Goal: Information Seeking & Learning: Find specific page/section

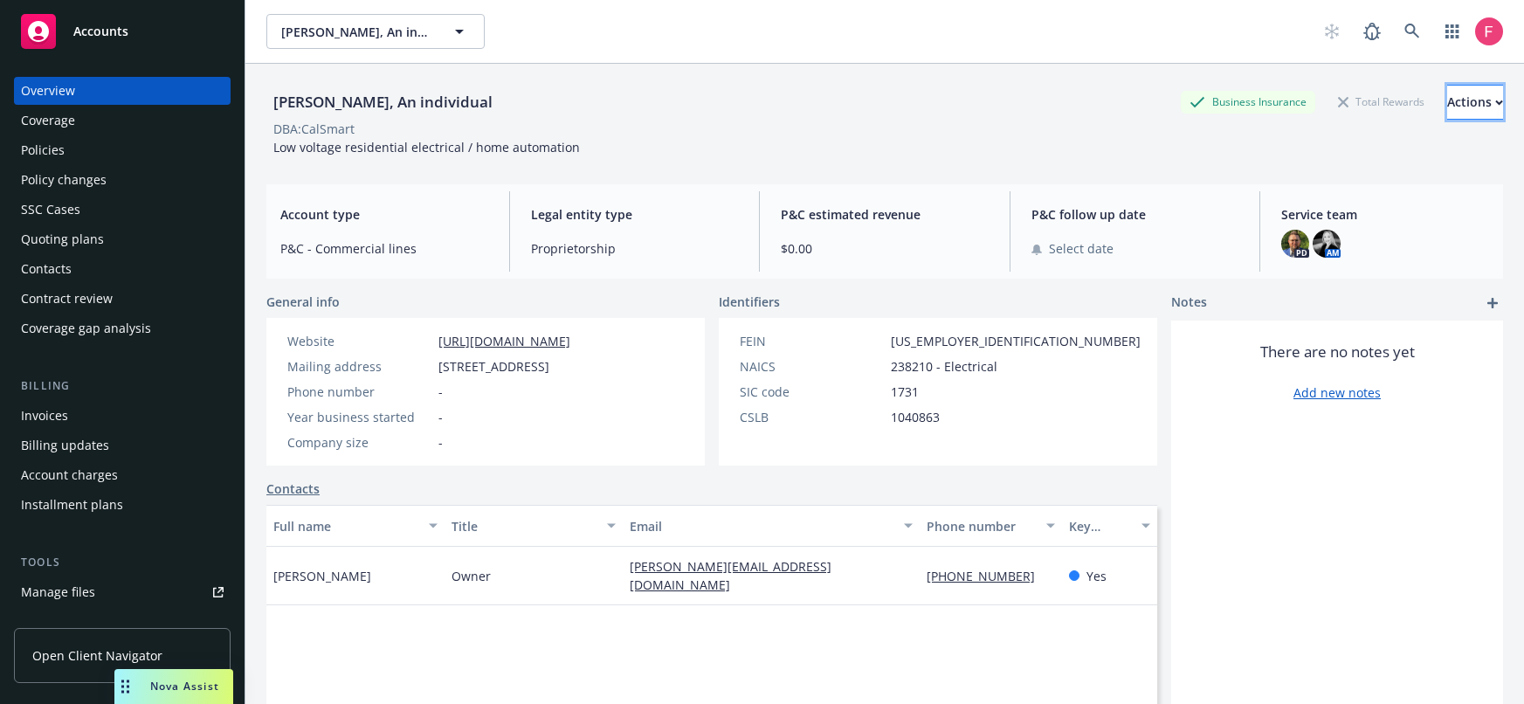
click at [1460, 112] on div "Actions" at bounding box center [1475, 102] width 56 height 33
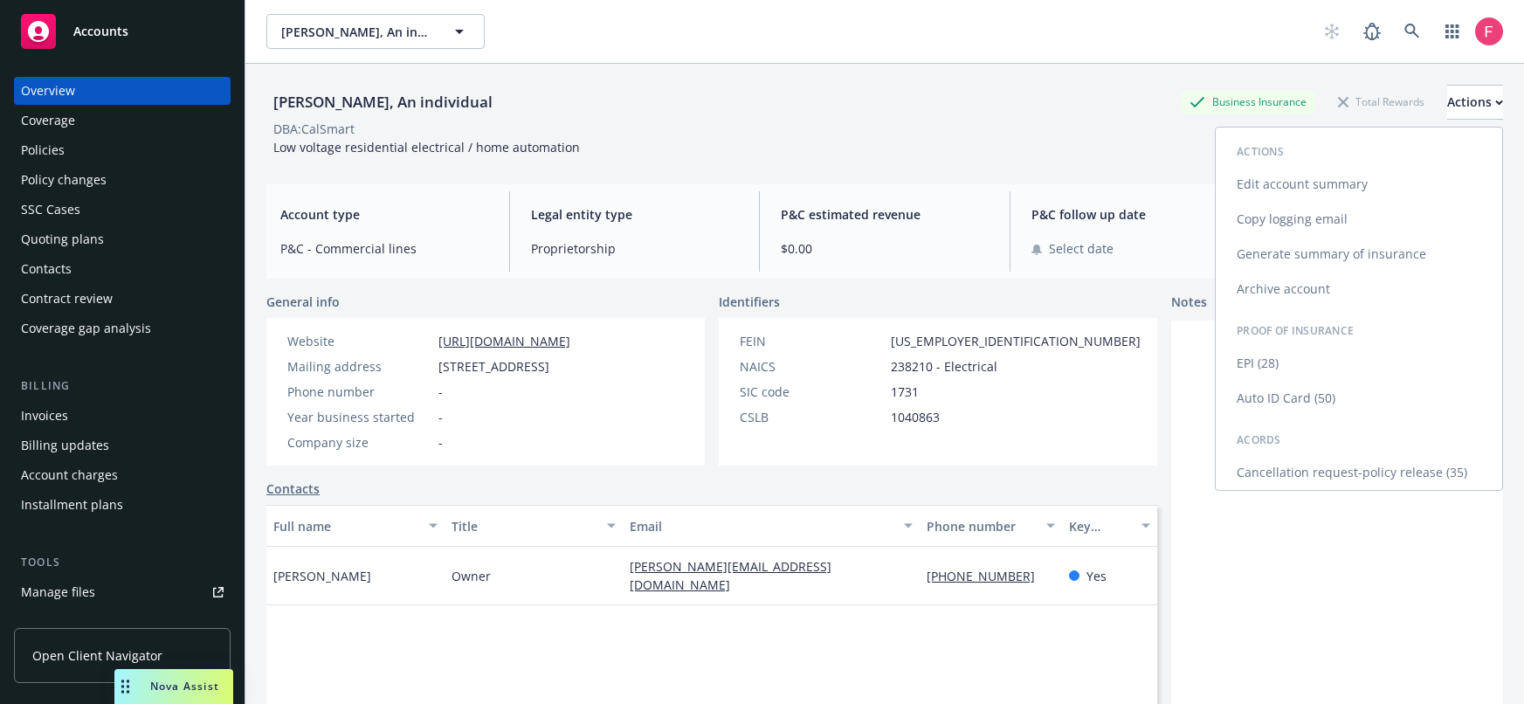
click at [1370, 173] on link "Edit account summary" at bounding box center [1359, 184] width 286 height 35
select select "US"
select select "Proprietorship"
select select "CA"
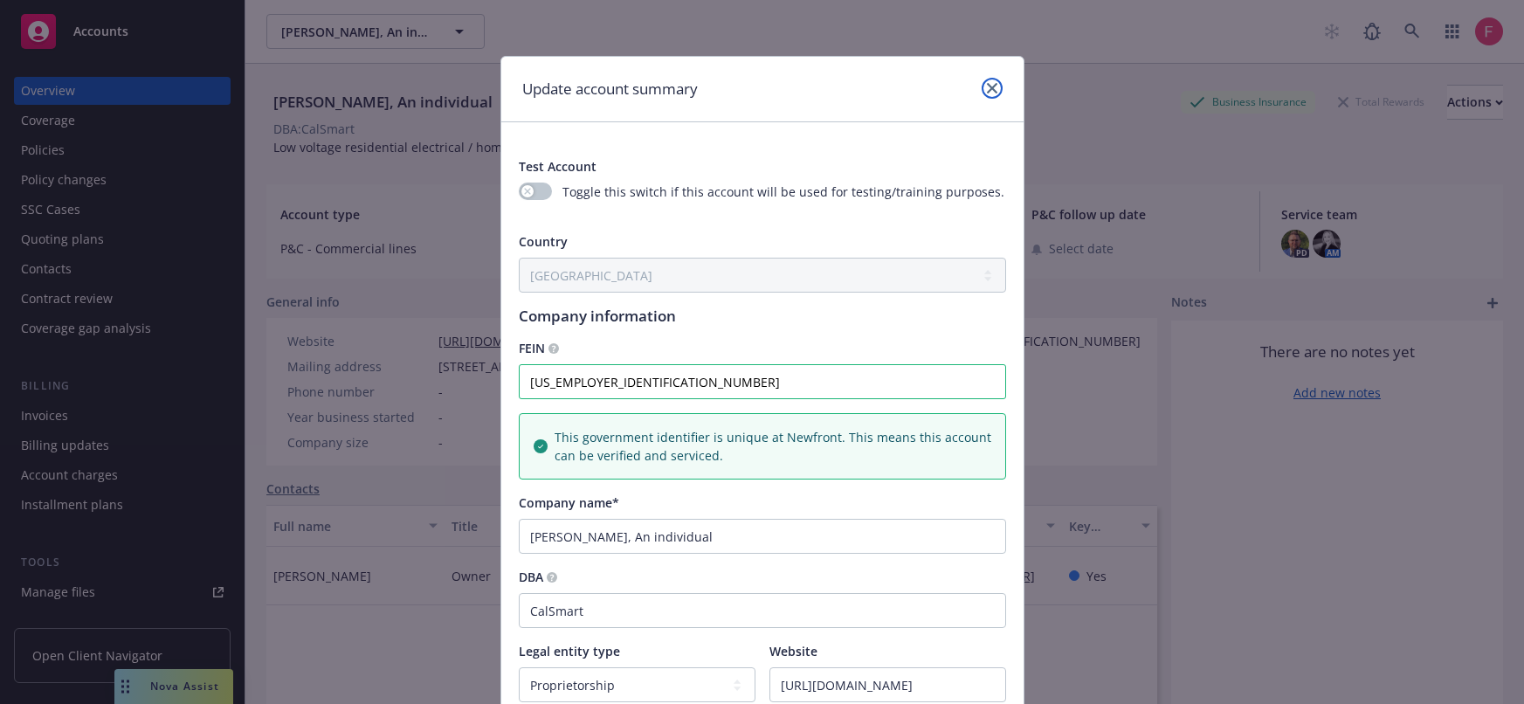
drag, startPoint x: 990, startPoint y: 87, endPoint x: 956, endPoint y: 91, distance: 34.2
click at [990, 87] on link "close" at bounding box center [992, 88] width 21 height 21
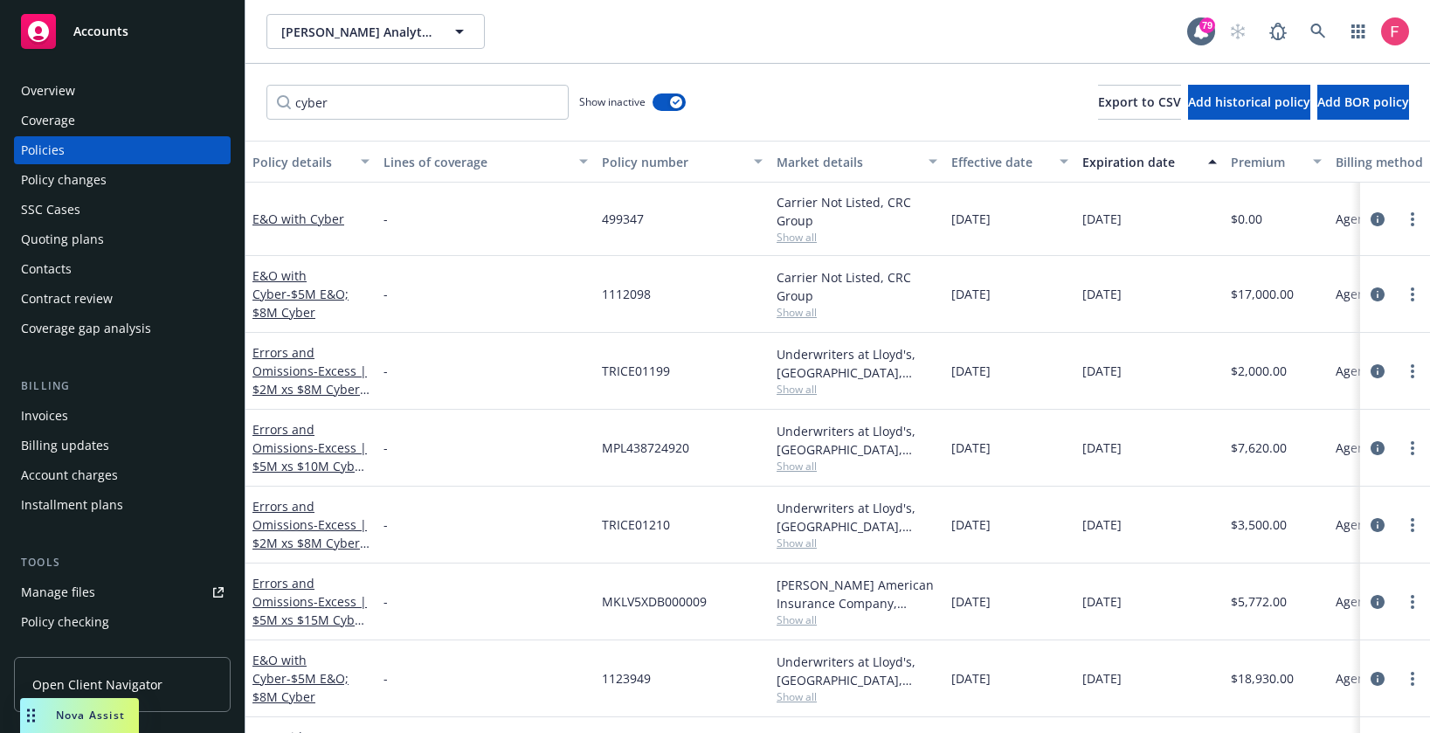
scroll to position [45, 0]
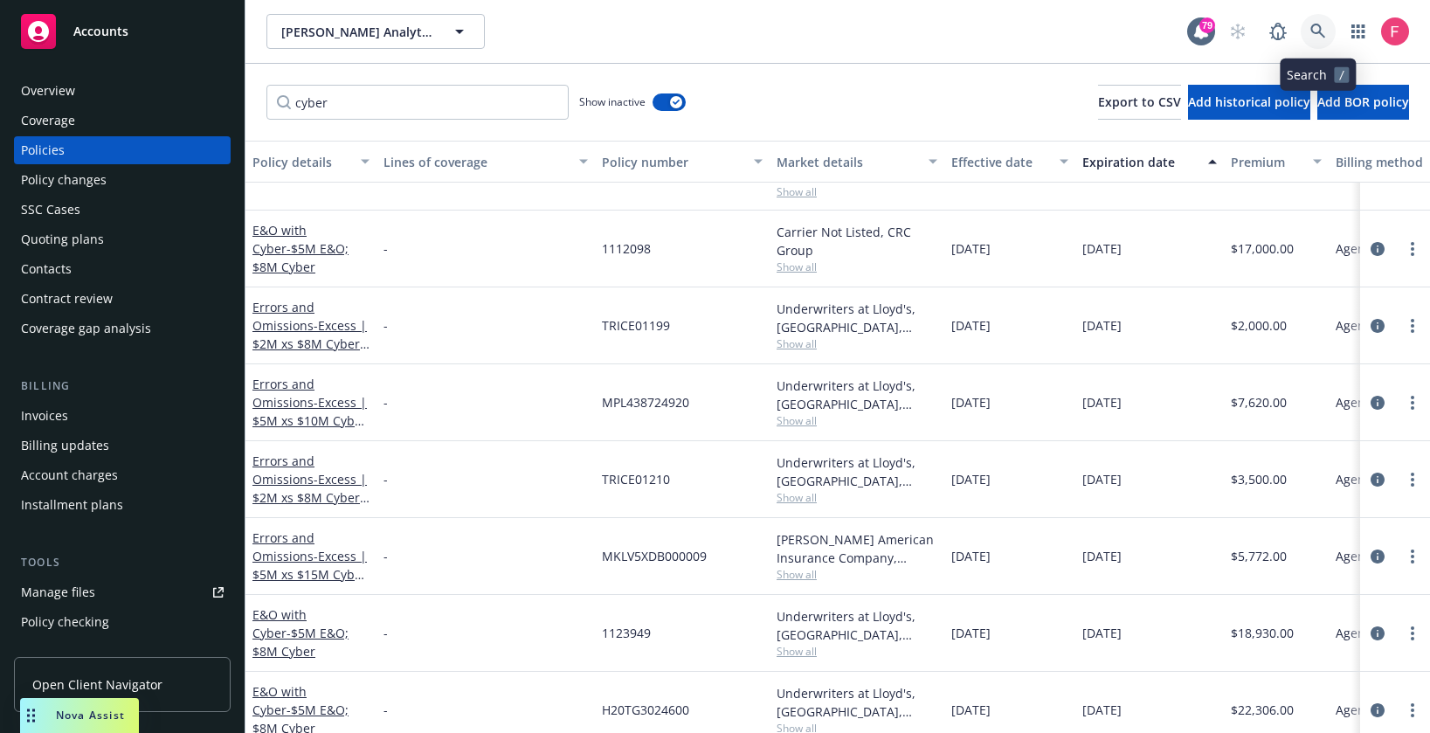
click at [1317, 25] on icon at bounding box center [1318, 32] width 16 height 16
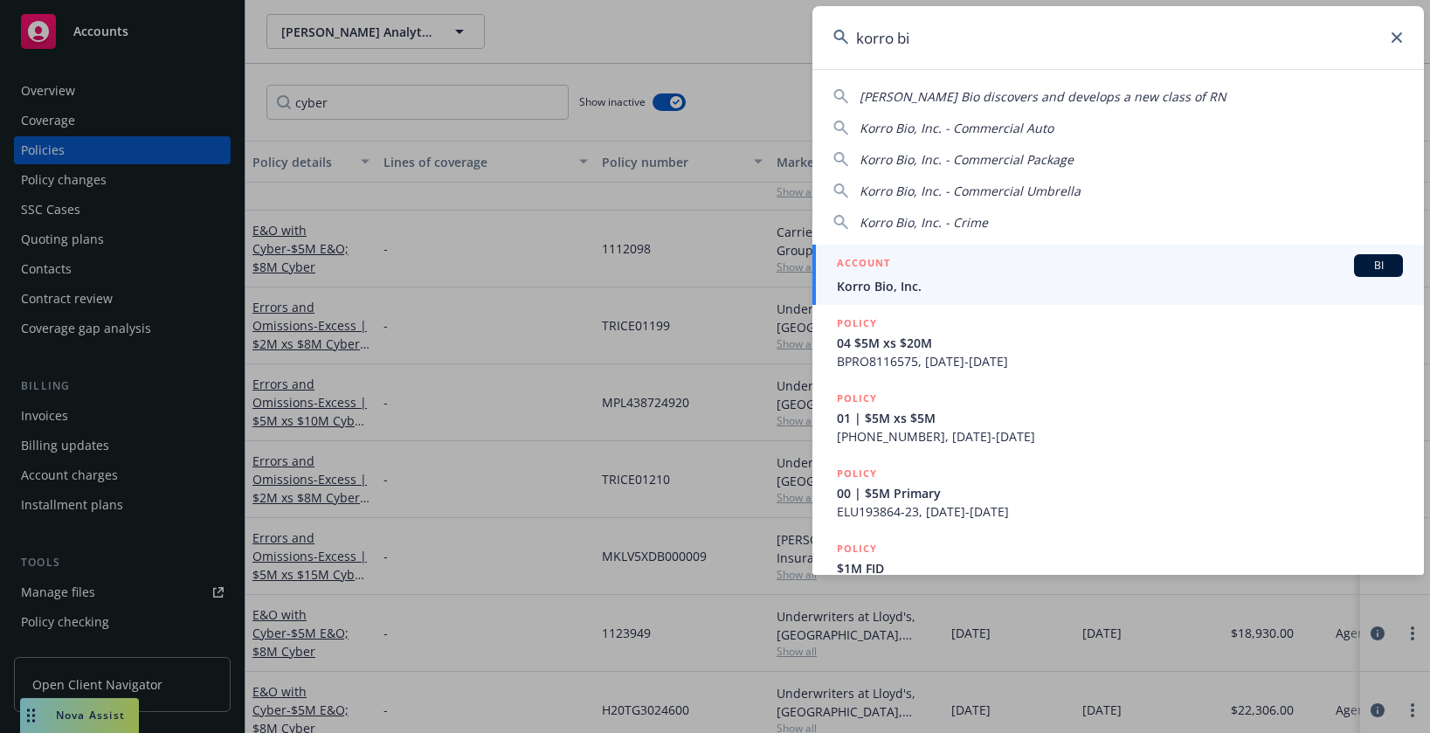
type input "korro bi"
click at [940, 286] on span "Korro Bio, Inc." at bounding box center [1120, 286] width 566 height 18
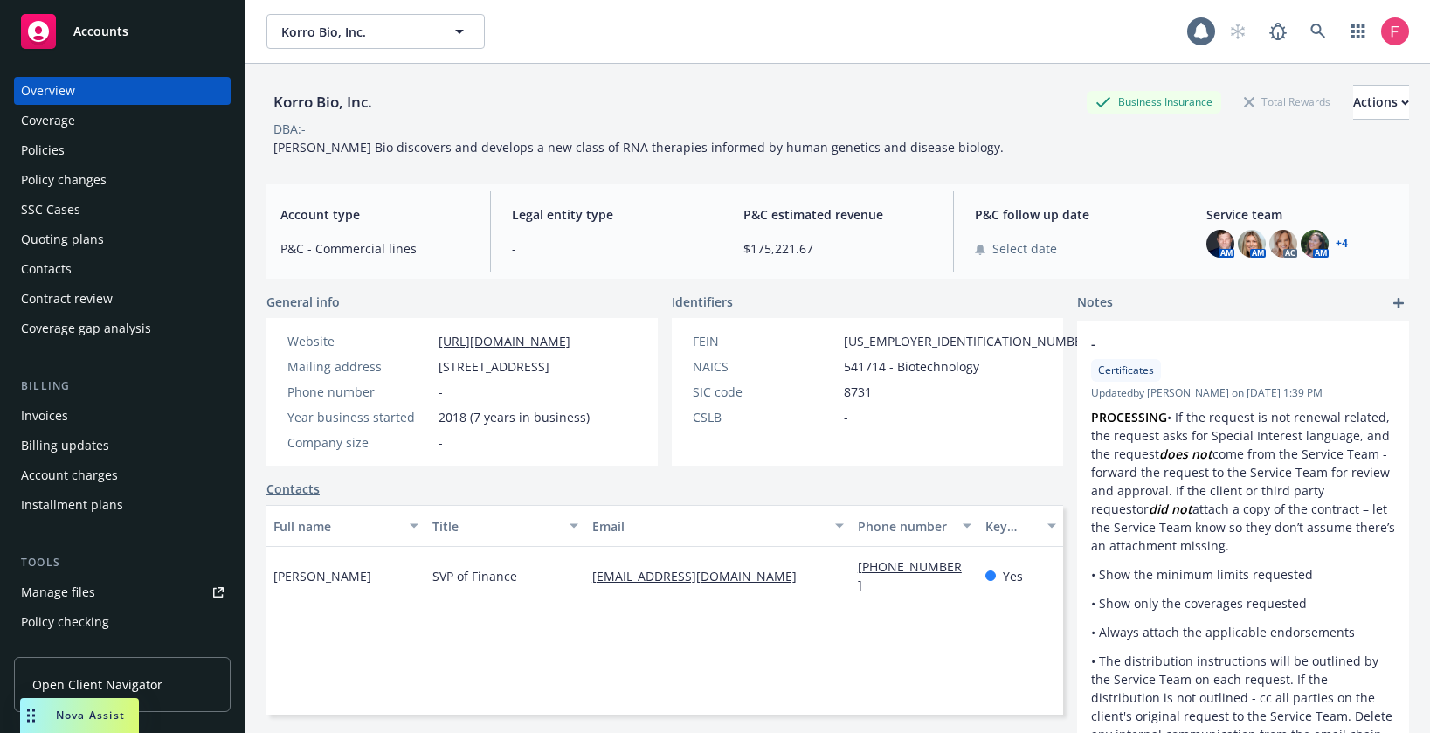
click at [142, 156] on div "Policies" at bounding box center [122, 150] width 203 height 28
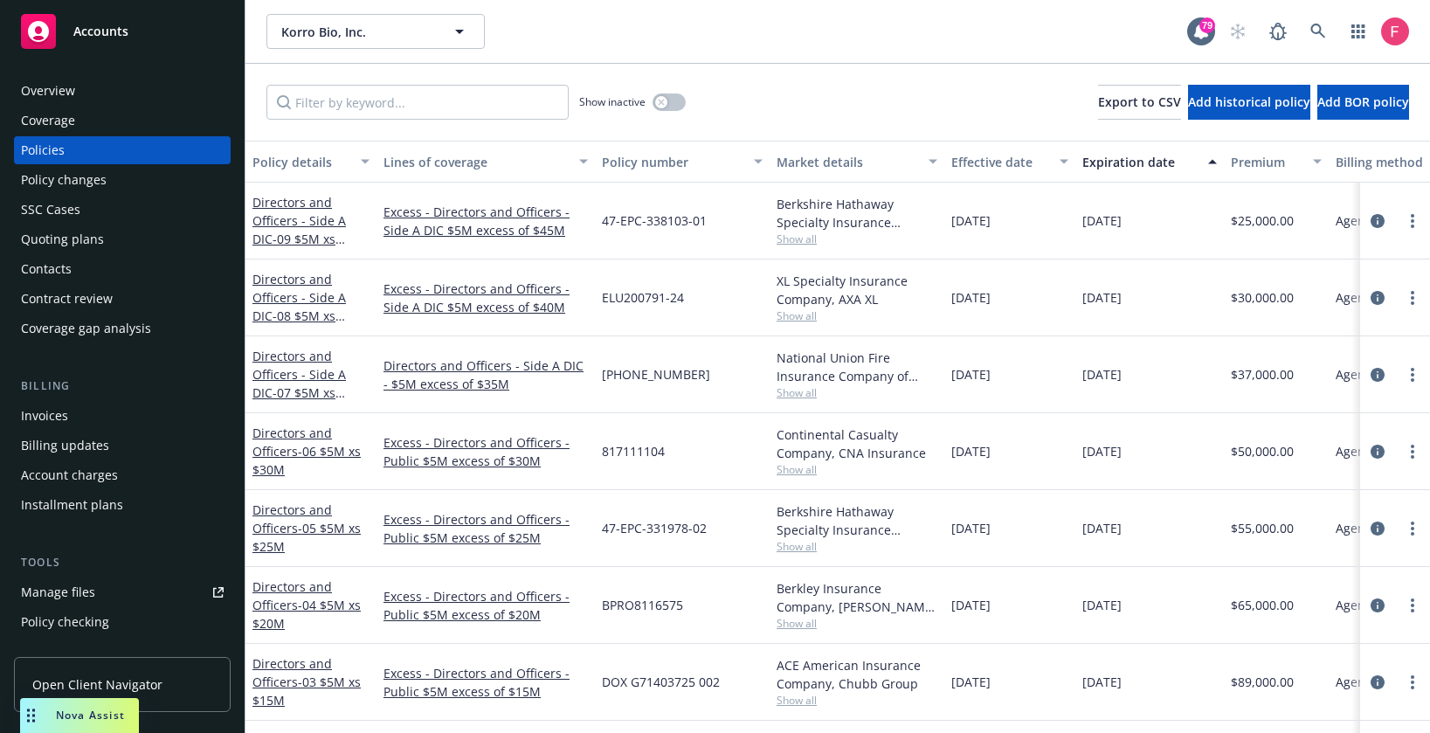
click at [353, 84] on div "Show inactive Export to CSV Add historical policy Add BOR policy" at bounding box center [837, 102] width 1184 height 77
click at [356, 106] on input "Filter by keyword..." at bounding box center [417, 102] width 302 height 35
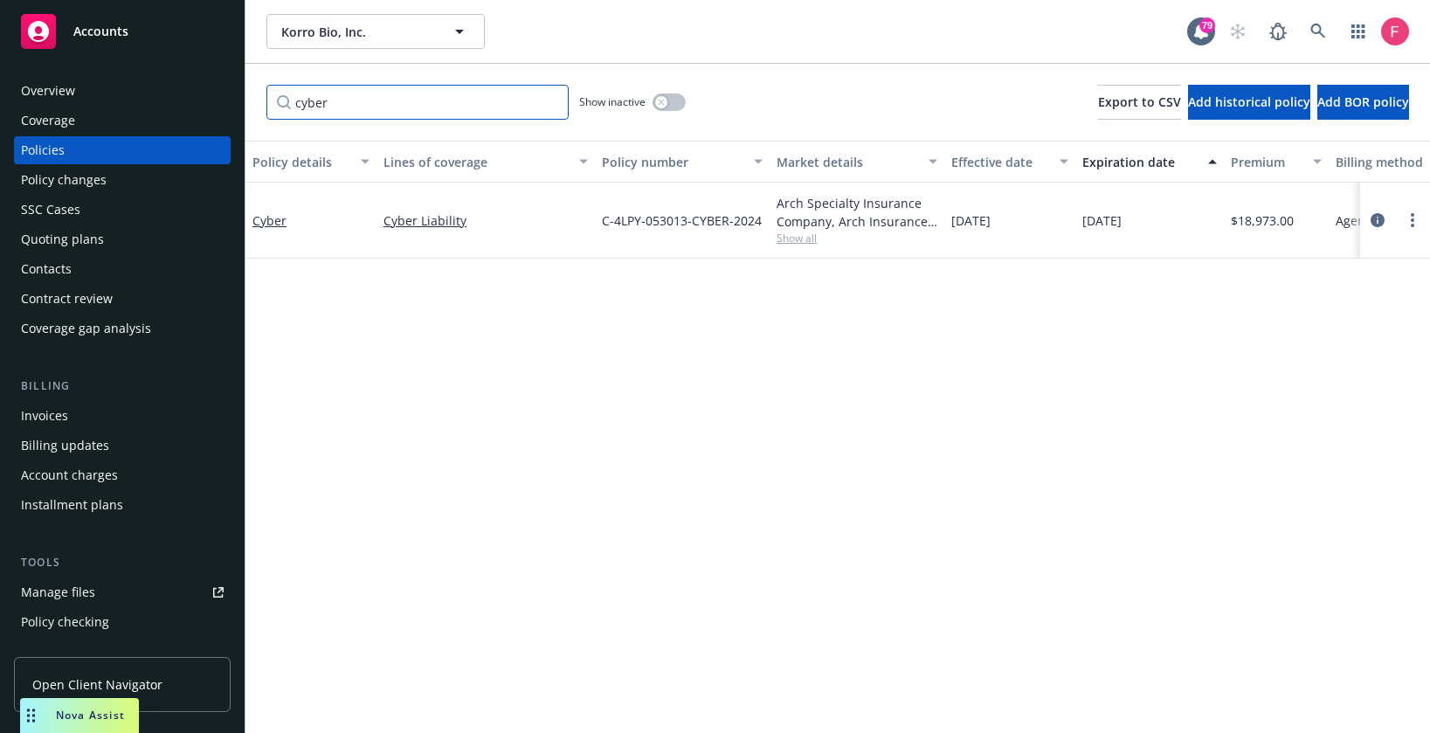
type input "cyber"
click at [804, 235] on span "Show all" at bounding box center [856, 238] width 161 height 15
click at [441, 349] on div "Policy details Lines of coverage Policy number Market details Effective date Ex…" at bounding box center [837, 437] width 1184 height 592
click at [794, 239] on span "Show all" at bounding box center [856, 238] width 161 height 15
click at [248, 218] on div "Cyber" at bounding box center [310, 221] width 131 height 76
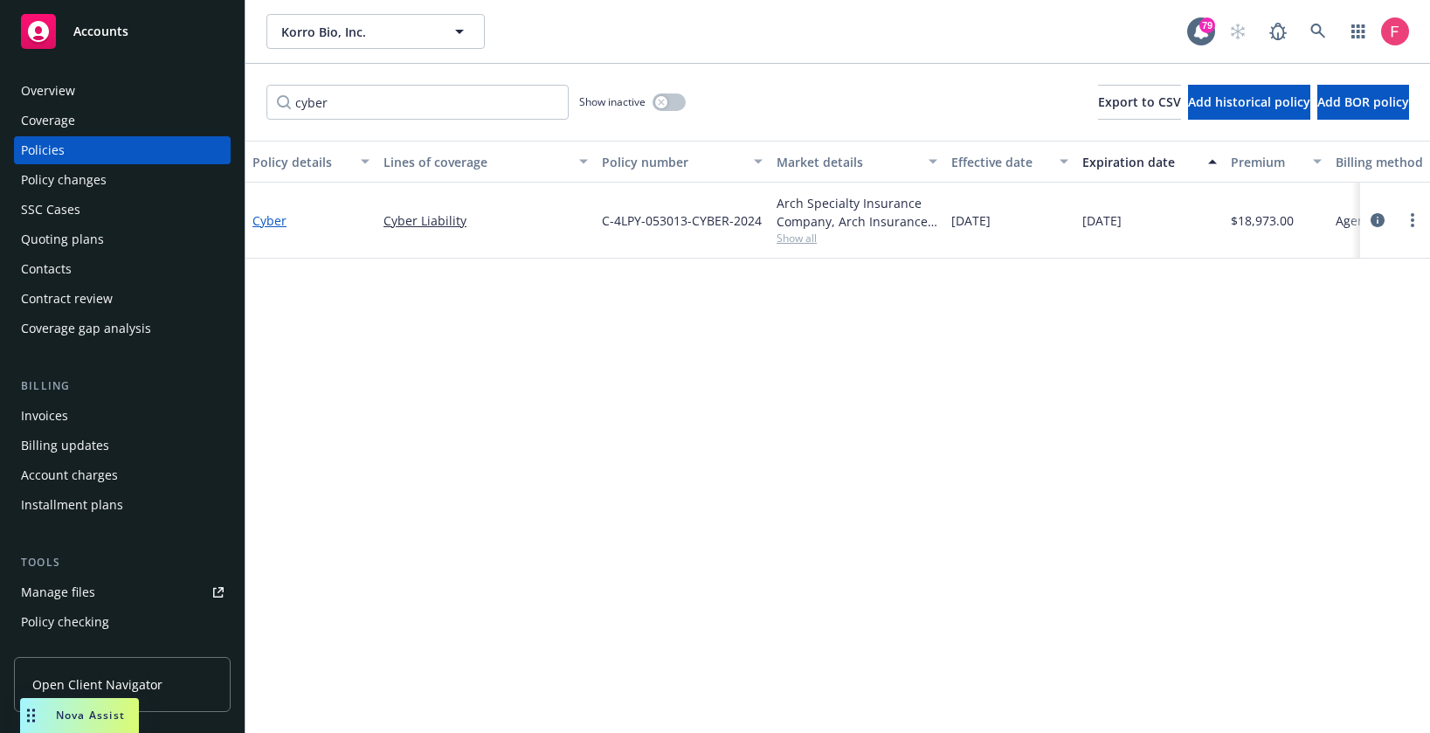
click at [252, 221] on link "Cyber" at bounding box center [269, 220] width 34 height 17
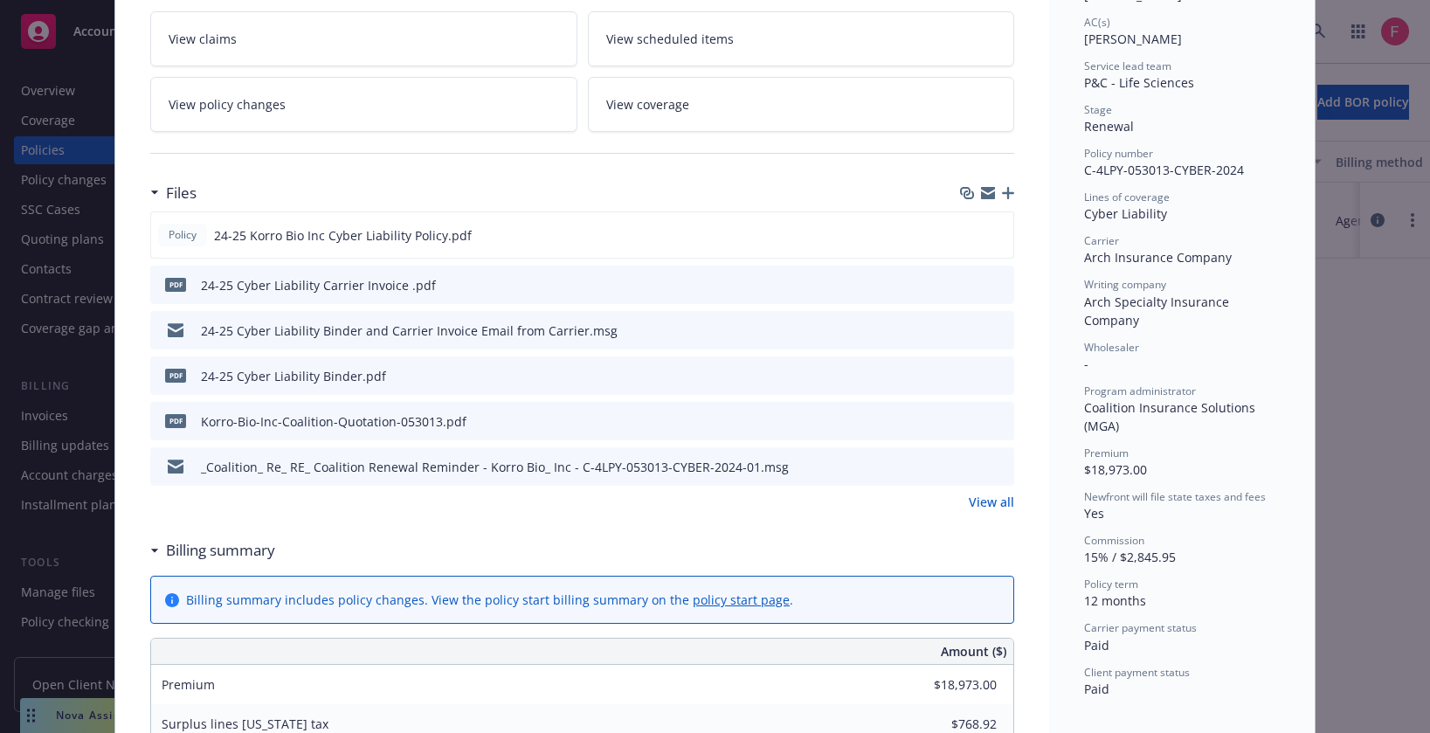
scroll to position [445, 0]
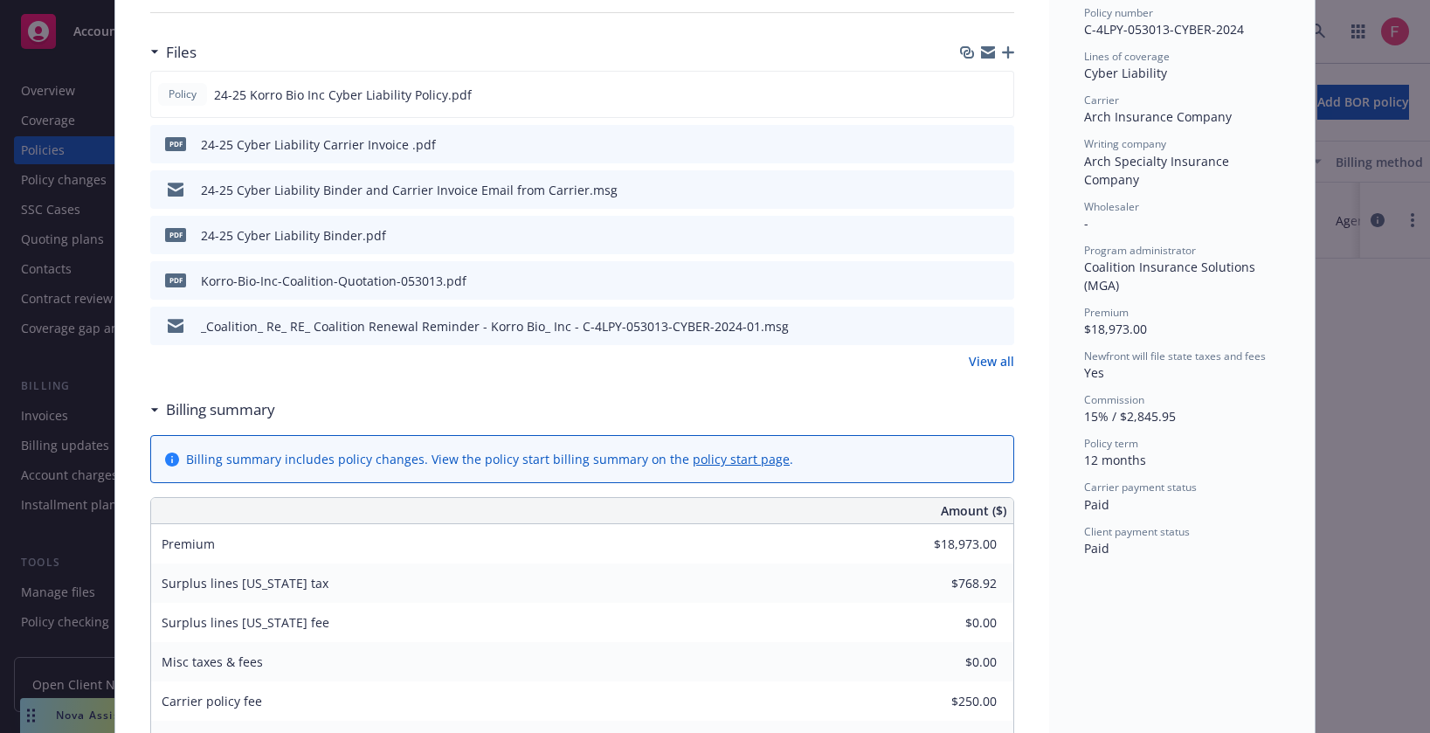
click at [1370, 308] on div "Policy Cyber Add internal notes here... View claims View scheduled items View p…" at bounding box center [715, 366] width 1430 height 733
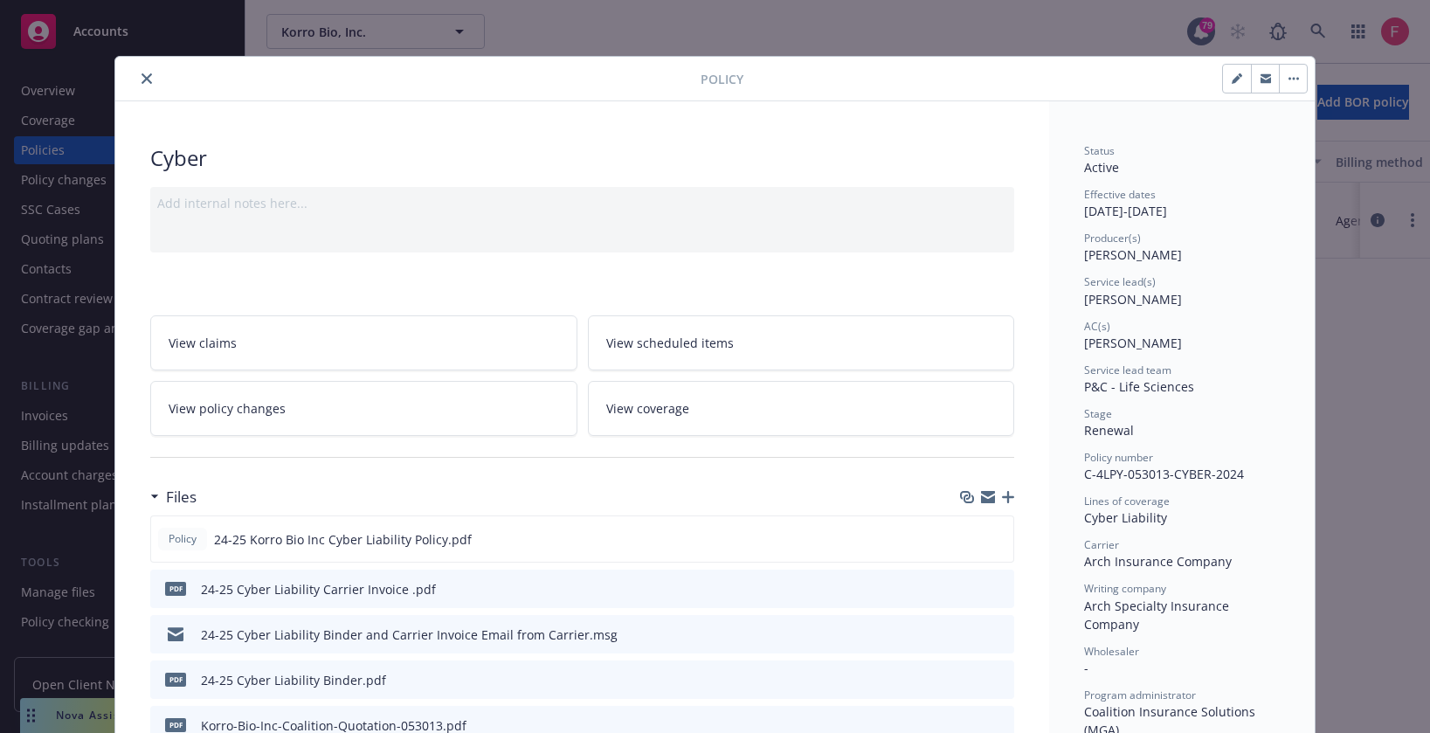
click at [145, 86] on button "close" at bounding box center [146, 78] width 21 height 21
